Goal: Contribute content: Contribute content

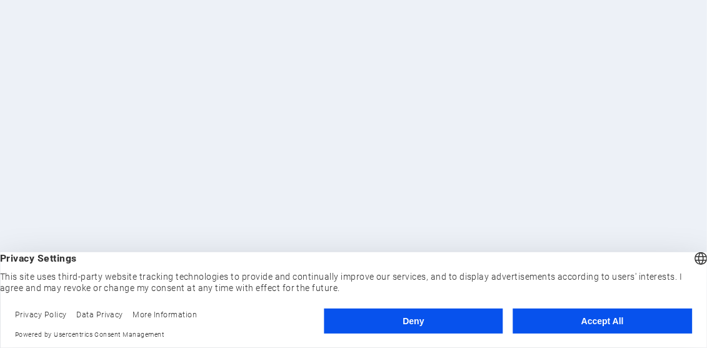
click at [403, 318] on button "Deny" at bounding box center [413, 320] width 179 height 25
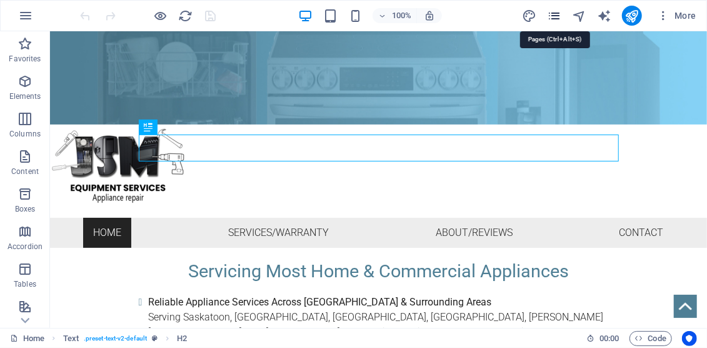
click at [560, 16] on icon "pages" at bounding box center [554, 16] width 14 height 14
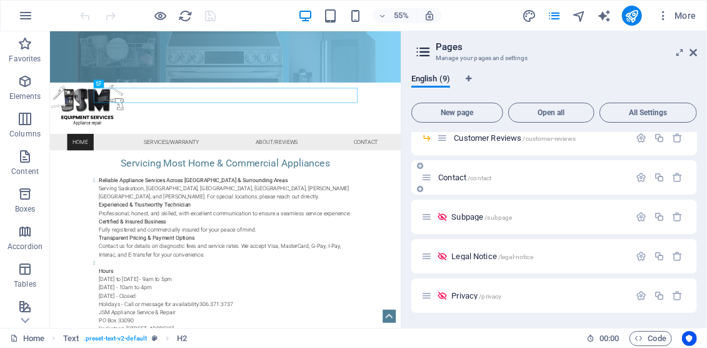
scroll to position [94, 0]
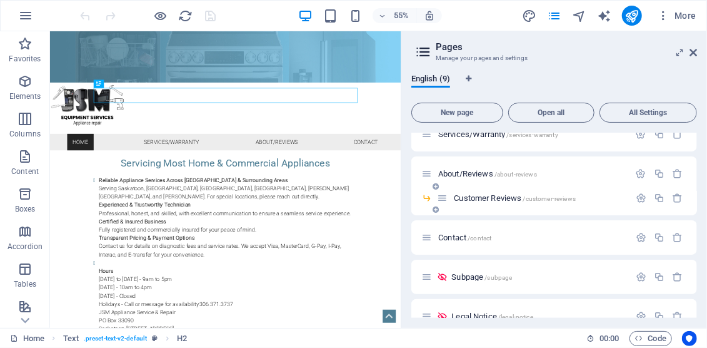
click at [476, 198] on span "Customer Reviews /customer-reviews" at bounding box center [515, 197] width 122 height 9
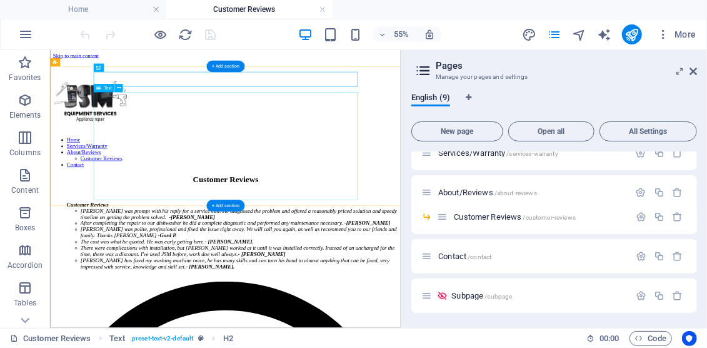
scroll to position [0, 0]
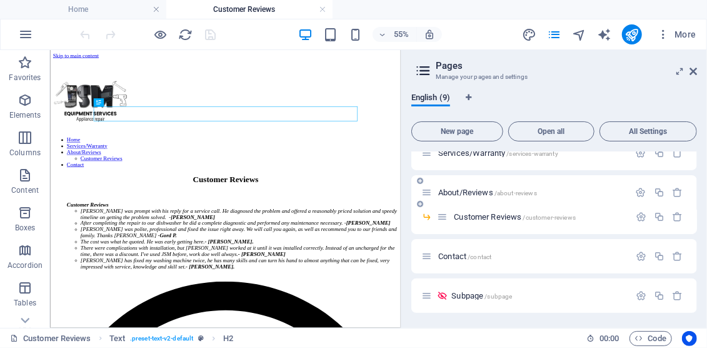
click at [480, 193] on span "About/Reviews /about-reviews" at bounding box center [487, 192] width 99 height 9
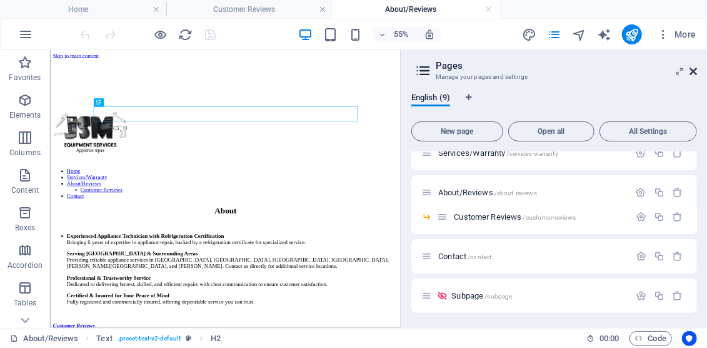
click at [694, 71] on icon at bounding box center [694, 71] width 8 height 10
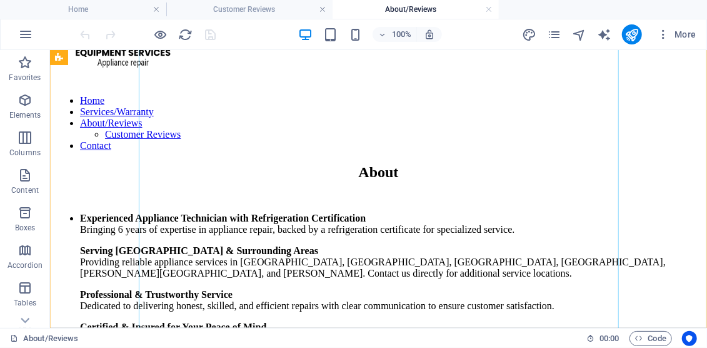
scroll to position [195, 0]
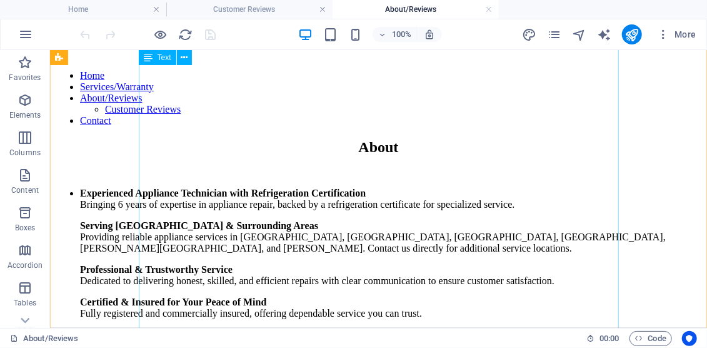
click at [231, 187] on div "Experienced Appliance Technician with Refrigeration Certification Bringing 6 ye…" at bounding box center [377, 344] width 647 height 314
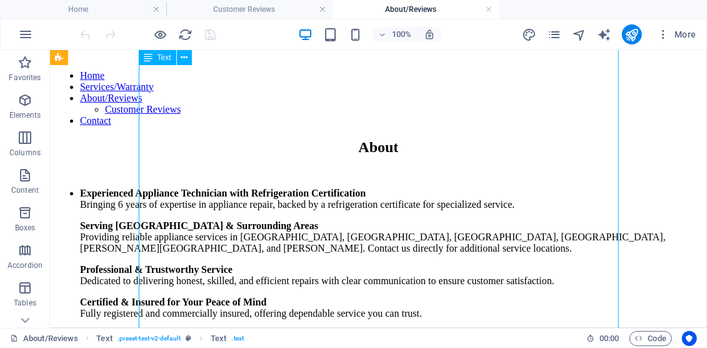
click at [231, 187] on div "Experienced Appliance Technician with Refrigeration Certification Bringing 6 ye…" at bounding box center [377, 344] width 647 height 314
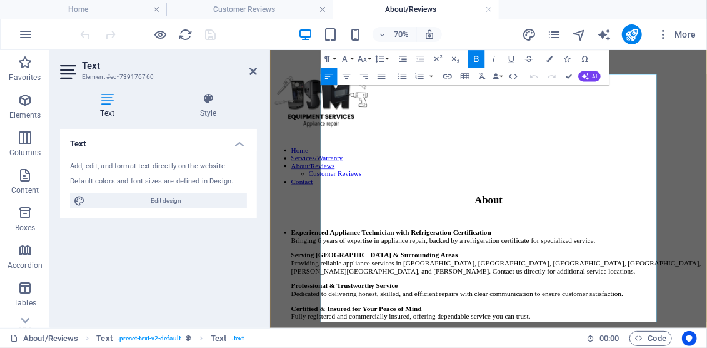
scroll to position [129, 0]
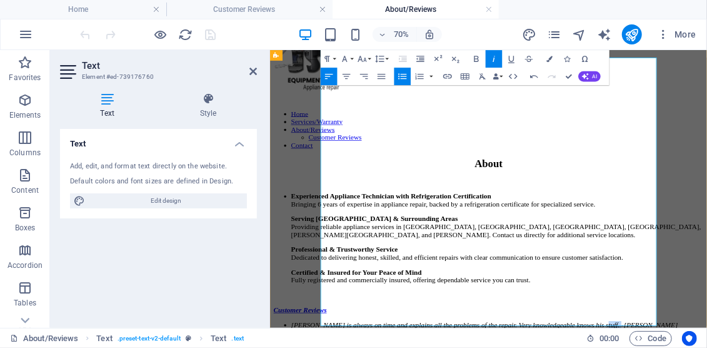
drag, startPoint x: 380, startPoint y: 265, endPoint x: 348, endPoint y: 258, distance: 32.6
click at [474, 58] on icon "button" at bounding box center [477, 59] width 11 height 11
click at [254, 71] on icon at bounding box center [254, 71] width 8 height 10
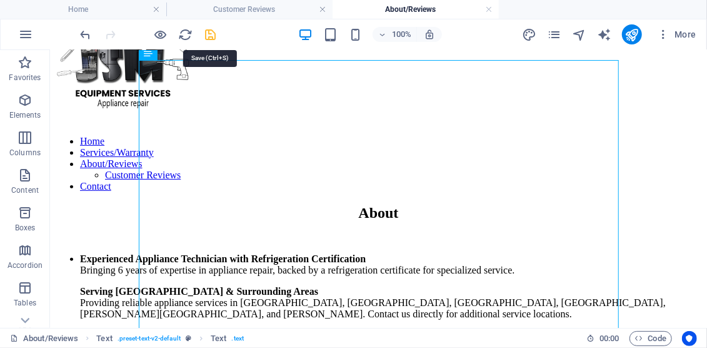
click at [211, 30] on icon "save" at bounding box center [211, 35] width 14 height 14
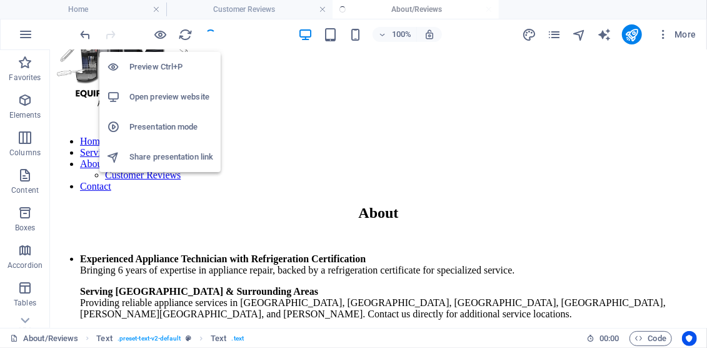
scroll to position [130, 0]
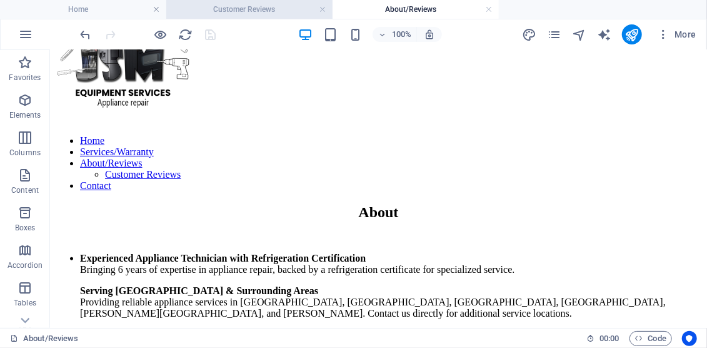
click at [220, 4] on h4 "Customer Reviews" at bounding box center [249, 10] width 166 height 14
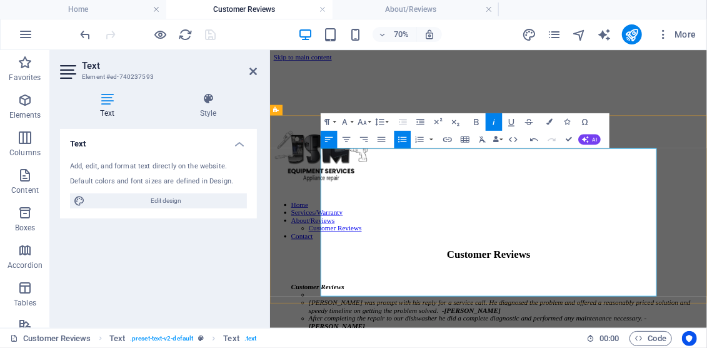
scroll to position [863, 8]
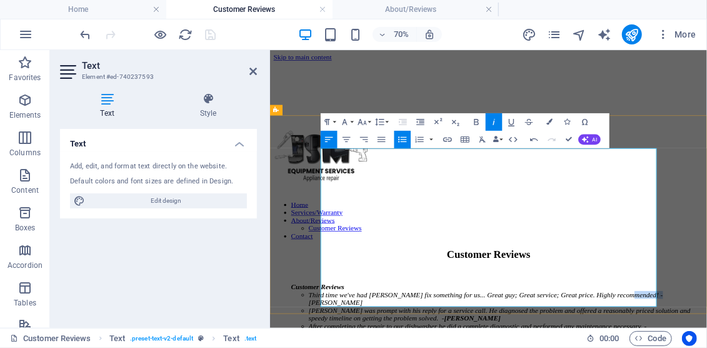
drag, startPoint x: 476, startPoint y: 227, endPoint x: 438, endPoint y: 222, distance: 38.5
click at [477, 121] on icon "button" at bounding box center [477, 121] width 11 height 11
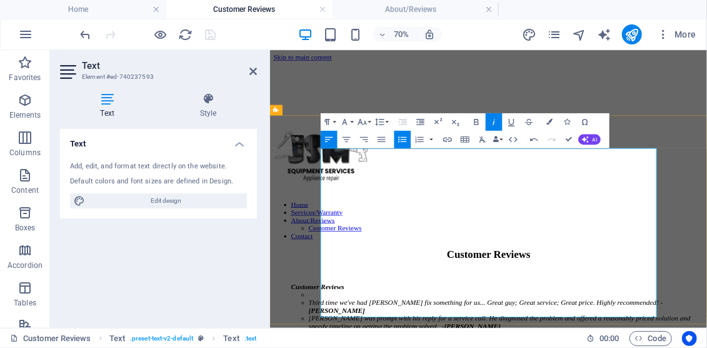
scroll to position [1298, 8]
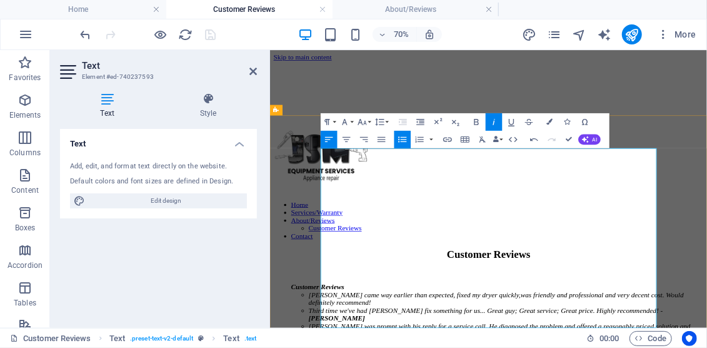
drag, startPoint x: 590, startPoint y: 226, endPoint x: 734, endPoint y: 183, distance: 150.8
click at [477, 119] on icon "button" at bounding box center [476, 122] width 4 height 6
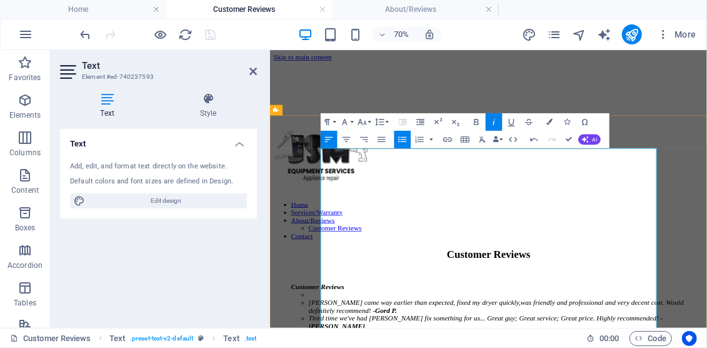
scroll to position [345, 8]
drag, startPoint x: 666, startPoint y: 212, endPoint x: 633, endPoint y: 208, distance: 33.4
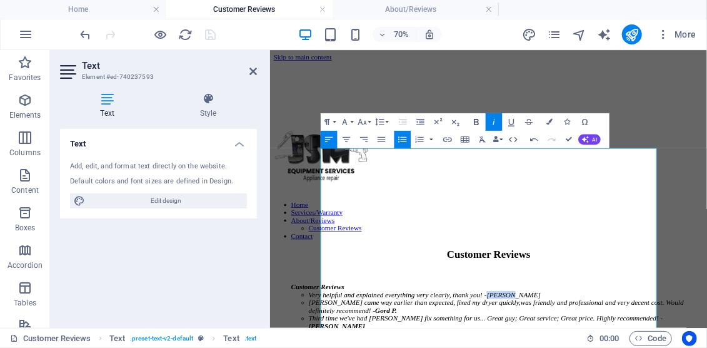
click at [477, 116] on button "Bold" at bounding box center [476, 122] width 17 height 18
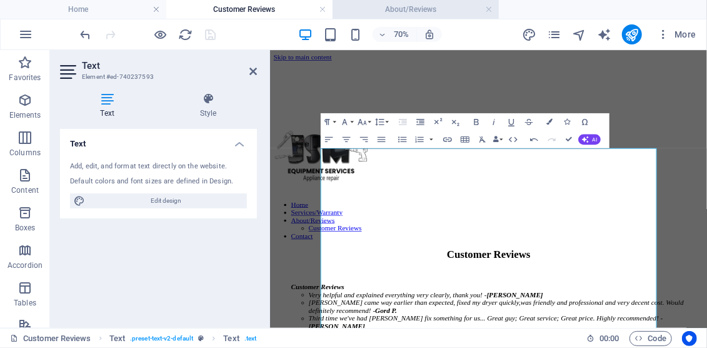
click at [402, 8] on h4 "About/Reviews" at bounding box center [416, 10] width 166 height 14
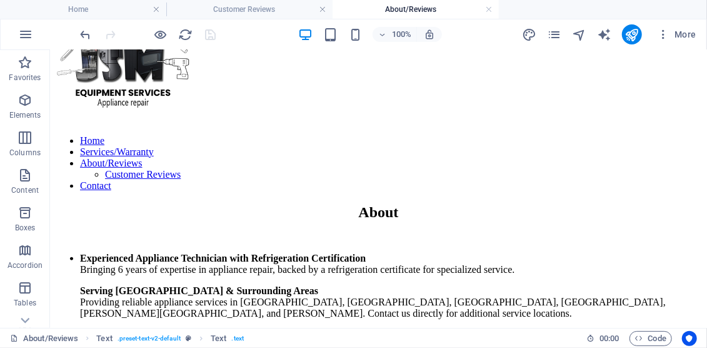
scroll to position [130, 0]
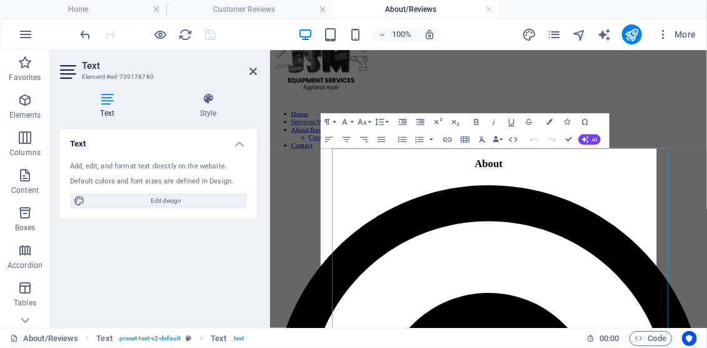
scroll to position [0, 0]
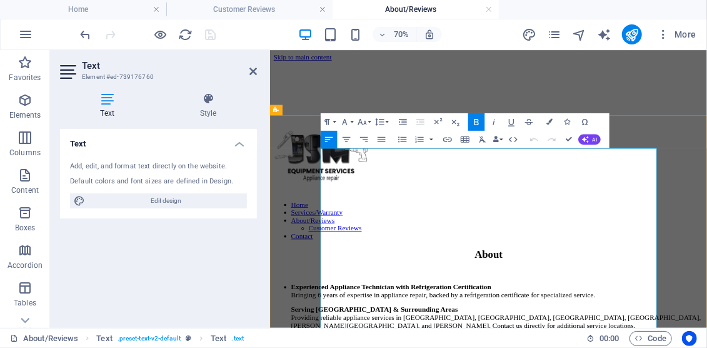
drag, startPoint x: 483, startPoint y: 408, endPoint x: 448, endPoint y: 405, distance: 35.2
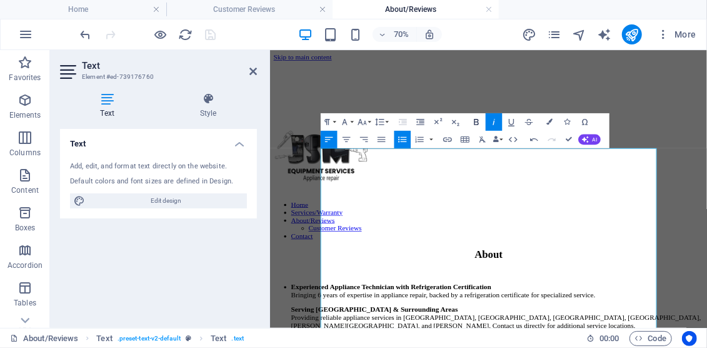
click at [477, 122] on icon "button" at bounding box center [477, 121] width 11 height 11
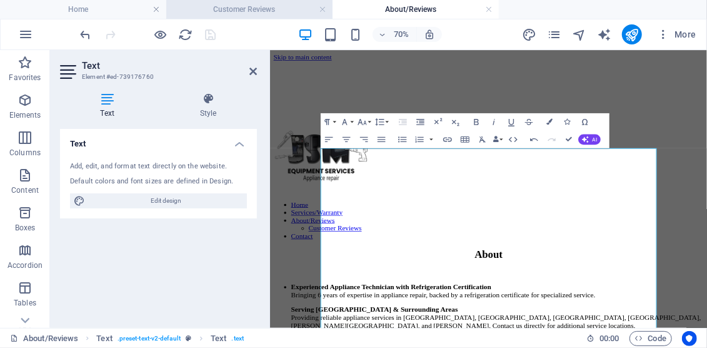
click at [238, 9] on h4 "Customer Reviews" at bounding box center [249, 10] width 166 height 14
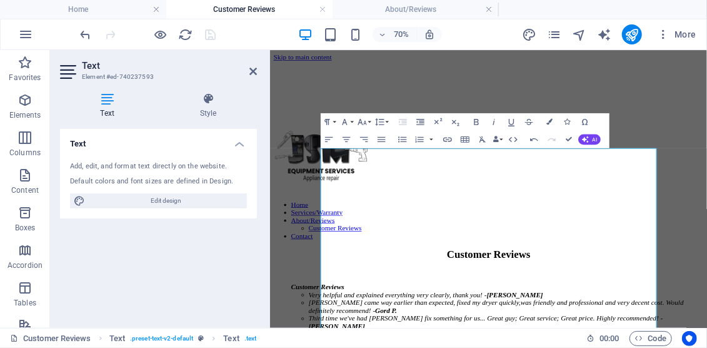
scroll to position [345, 8]
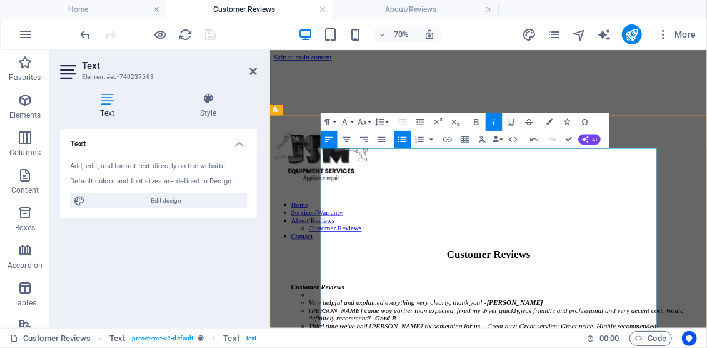
scroll to position [584, 8]
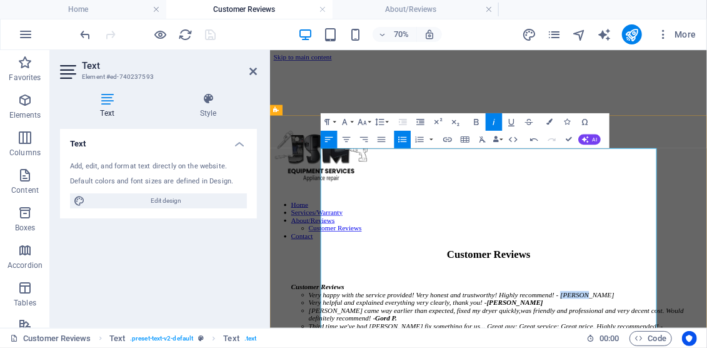
drag, startPoint x: 779, startPoint y: 212, endPoint x: 751, endPoint y: 206, distance: 29.4
click at [474, 122] on icon "button" at bounding box center [477, 121] width 11 height 11
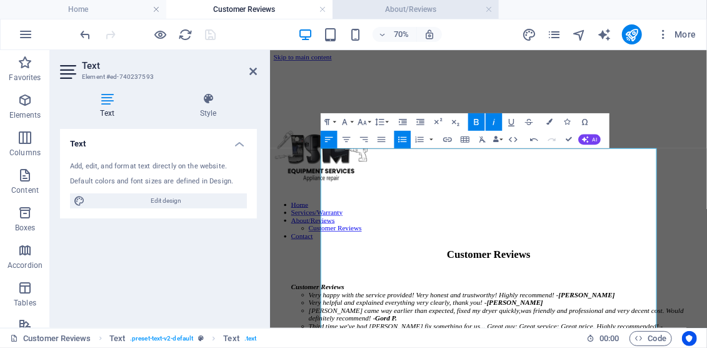
click at [410, 11] on h4 "About/Reviews" at bounding box center [416, 10] width 166 height 14
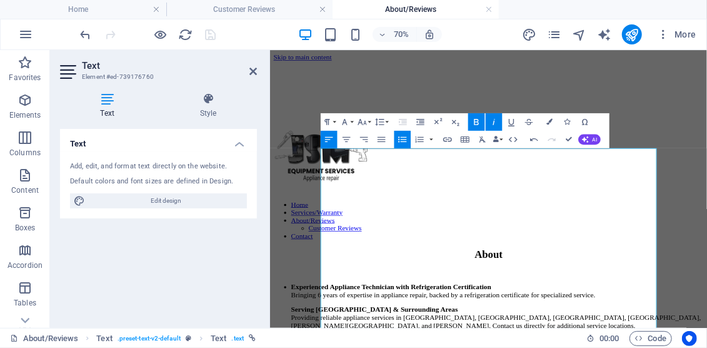
scroll to position [2377, 11]
click at [254, 10] on h4 "Customer Reviews" at bounding box center [249, 10] width 166 height 14
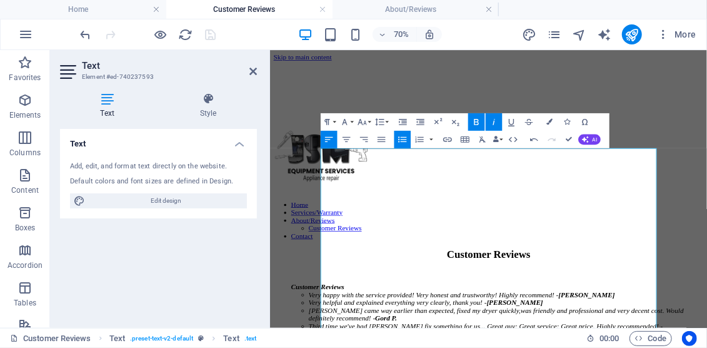
scroll to position [584, 8]
click at [256, 68] on icon at bounding box center [254, 71] width 8 height 10
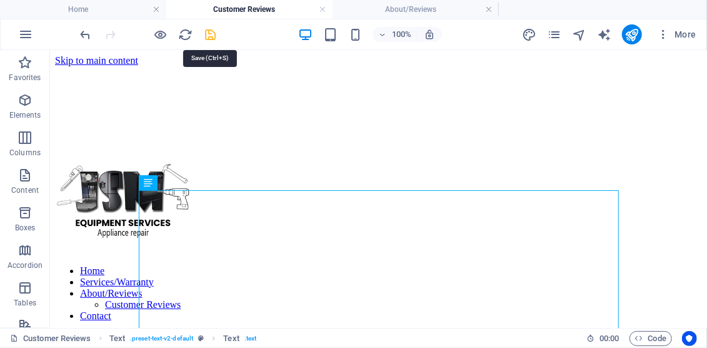
click at [208, 28] on icon "save" at bounding box center [211, 35] width 14 height 14
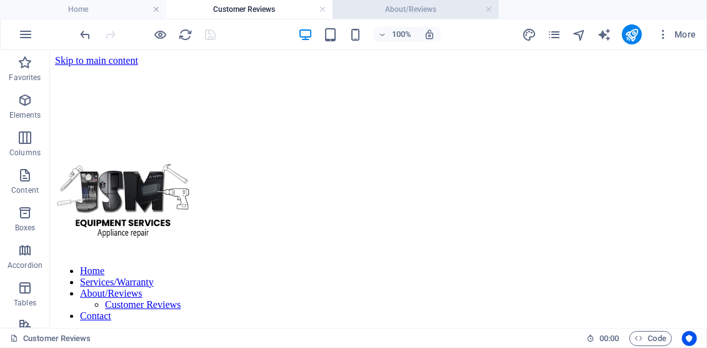
click at [408, 7] on h4 "About/Reviews" at bounding box center [416, 10] width 166 height 14
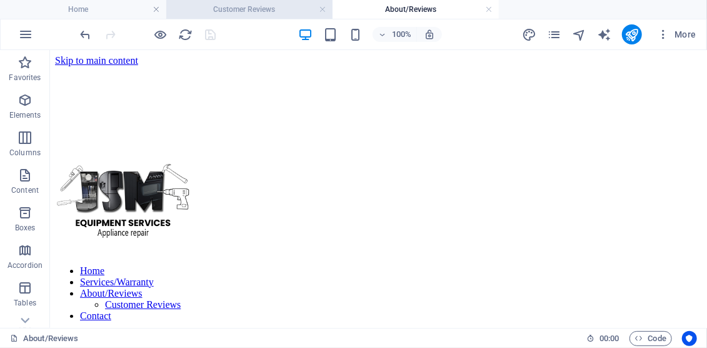
click at [235, 11] on h4 "Customer Reviews" at bounding box center [249, 10] width 166 height 14
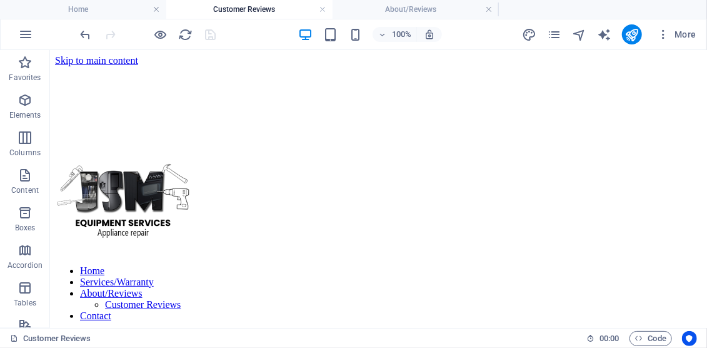
click at [215, 33] on div at bounding box center [148, 34] width 140 height 20
click at [185, 34] on icon "reload" at bounding box center [186, 35] width 14 height 14
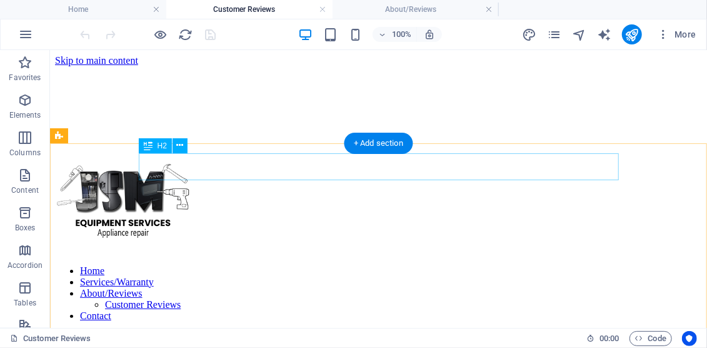
scroll to position [65, 0]
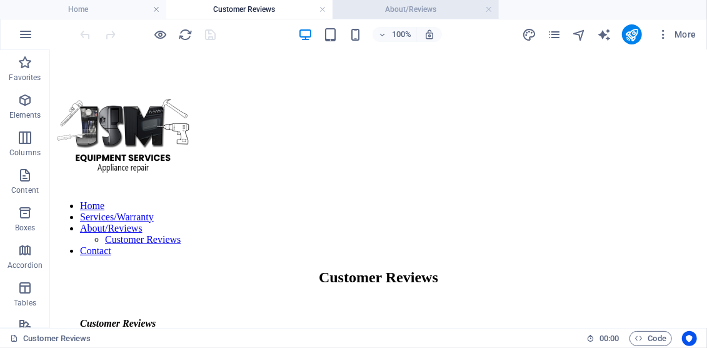
click at [415, 10] on h4 "About/Reviews" at bounding box center [416, 10] width 166 height 14
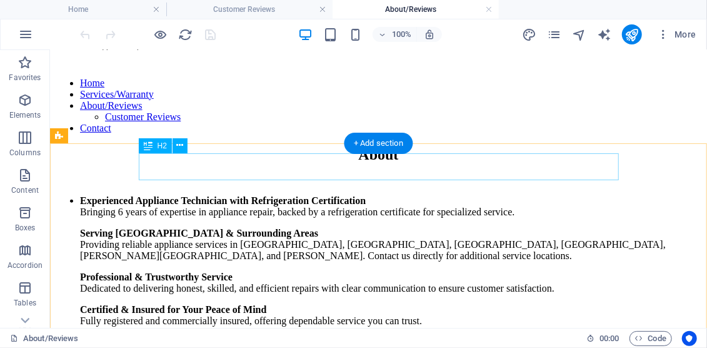
scroll to position [0, 0]
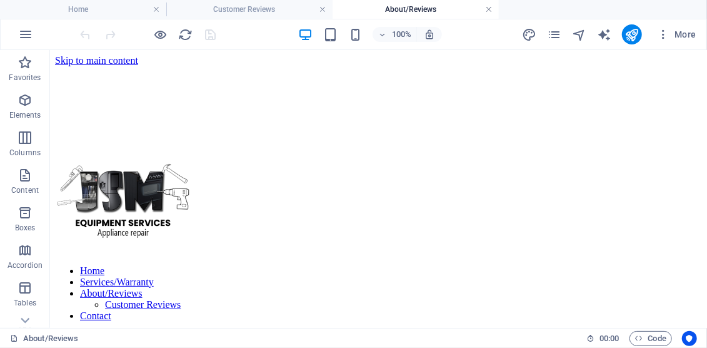
click at [490, 8] on link at bounding box center [489, 10] width 8 height 12
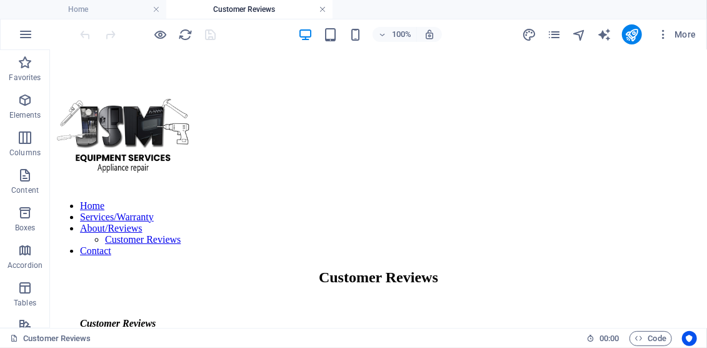
click at [326, 8] on link at bounding box center [323, 10] width 8 height 12
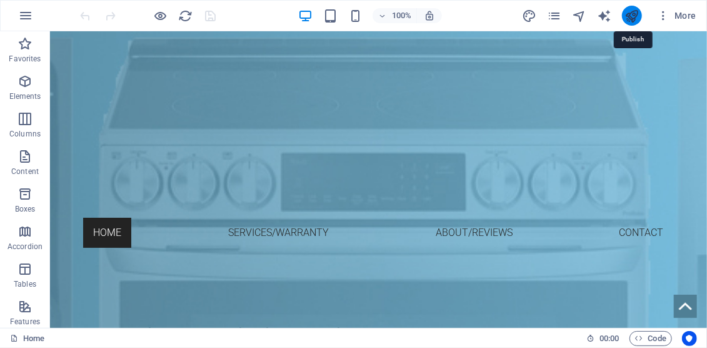
click at [634, 18] on icon "publish" at bounding box center [632, 16] width 14 height 14
